Goal: Information Seeking & Learning: Check status

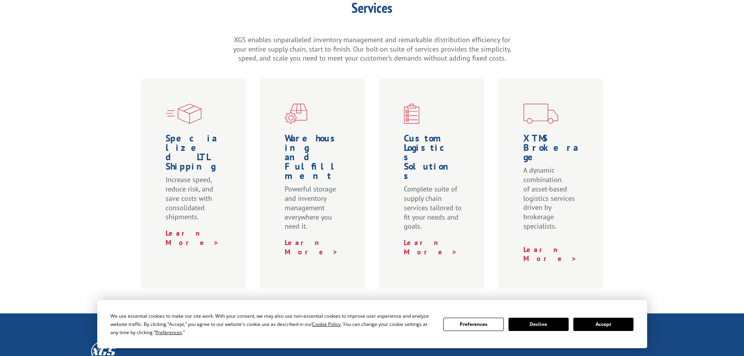
scroll to position [234, 0]
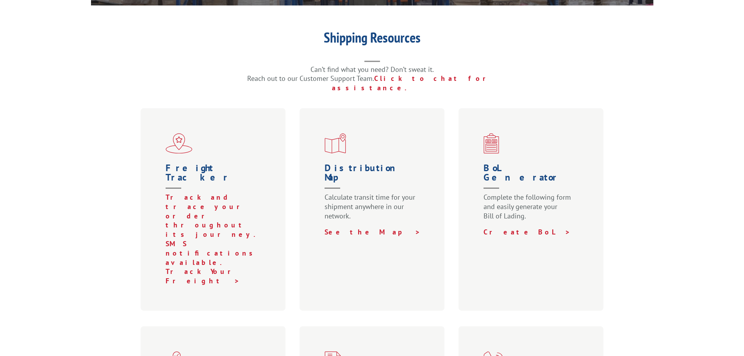
scroll to position [234, 0]
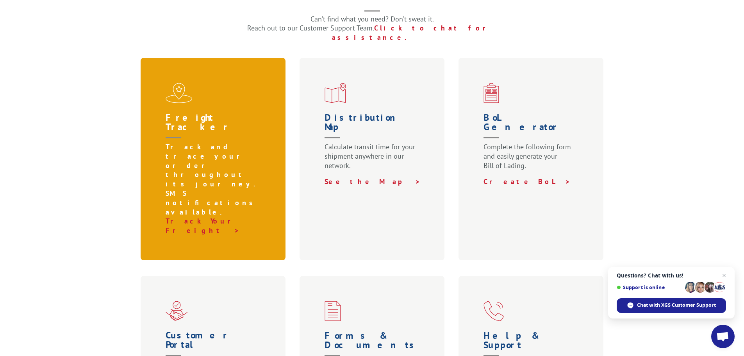
click at [188, 142] on p "Track and trace your order throughout its journey. SMS notifications available." at bounding box center [215, 179] width 98 height 74
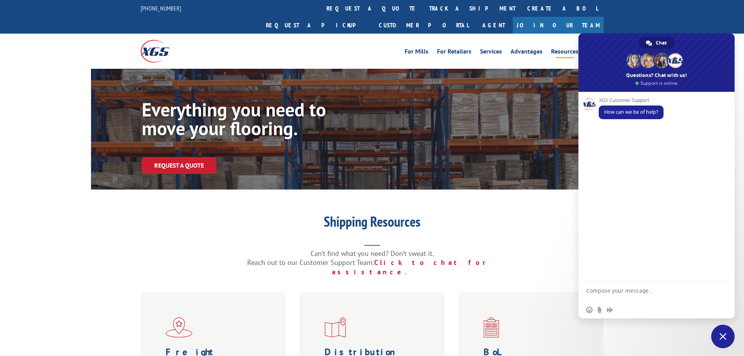
click at [599, 286] on form at bounding box center [647, 292] width 123 height 22
click at [601, 288] on textarea "Compose your message..." at bounding box center [647, 294] width 123 height 14
type textarea "Looking for an ETA on load 527549247"
click at [718, 291] on span "Send" at bounding box center [721, 292] width 6 height 6
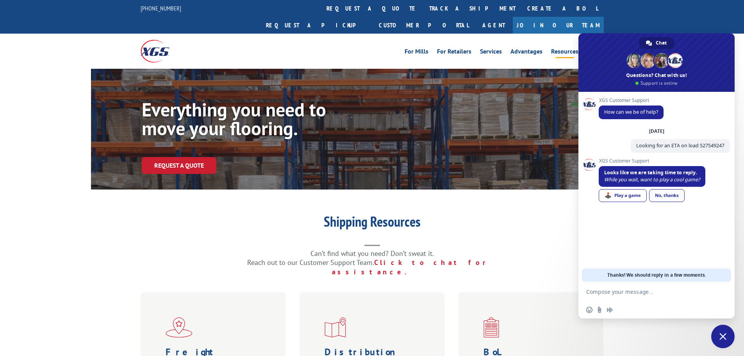
click at [671, 197] on div "No, thanks" at bounding box center [667, 195] width 36 height 13
